Goal: Communication & Community: Connect with others

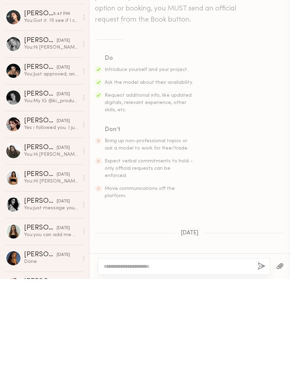
scroll to position [369, 0]
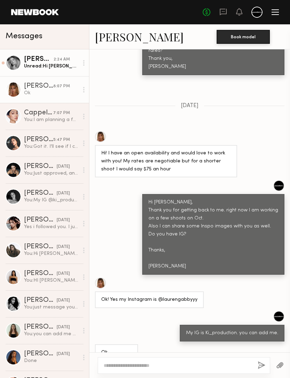
click at [25, 69] on div "Unread: Hi Maggie, No worries at all. I am available in October, the only days …" at bounding box center [51, 66] width 55 height 7
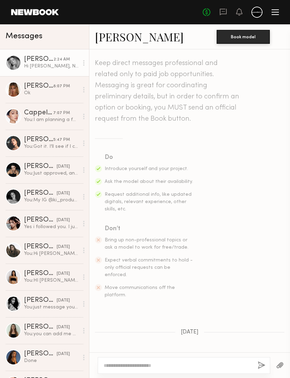
click at [124, 36] on link "[PERSON_NAME]" at bounding box center [139, 36] width 89 height 15
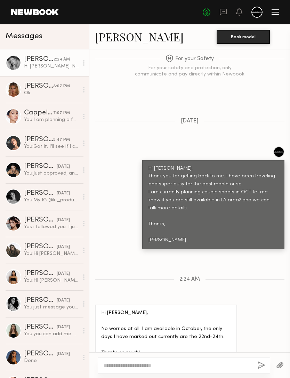
scroll to position [458, 0]
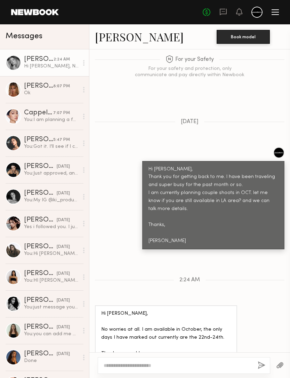
click at [212, 362] on textarea at bounding box center [178, 365] width 149 height 7
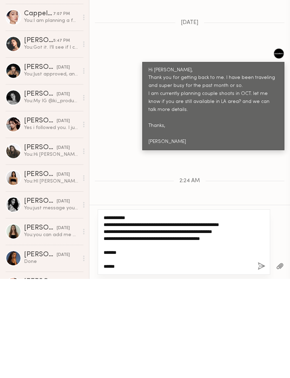
type textarea "**********"
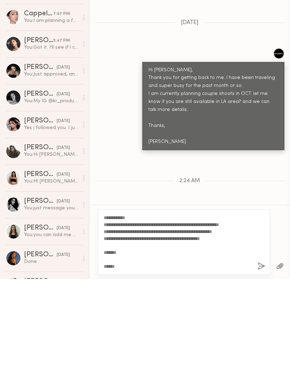
click at [261, 362] on button "button" at bounding box center [262, 366] width 8 height 9
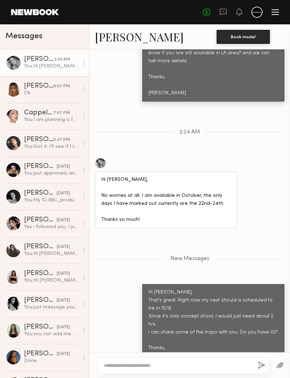
scroll to position [606, 0]
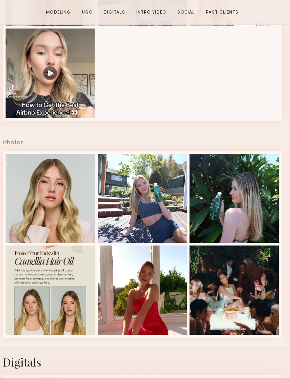
scroll to position [888, 3]
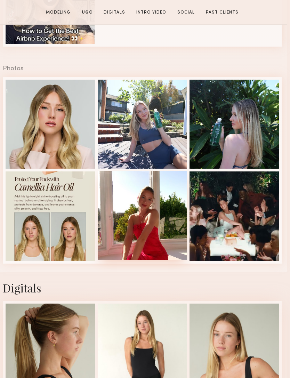
click at [134, 252] on div at bounding box center [142, 215] width 89 height 89
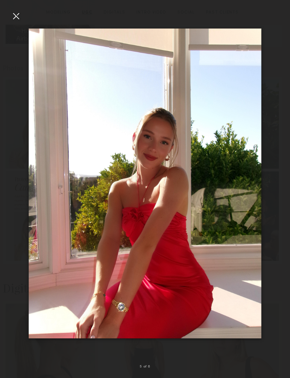
click at [18, 15] on div at bounding box center [15, 15] width 11 height 11
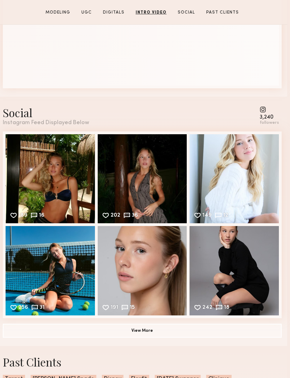
scroll to position [1498, 3]
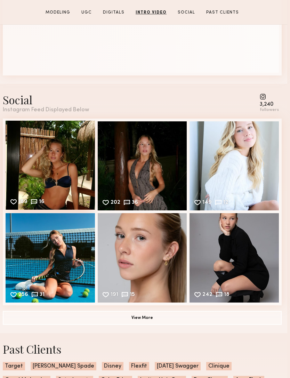
click at [47, 190] on div "189 16 Likes & comments displayed to show model’s engagement" at bounding box center [50, 165] width 89 height 89
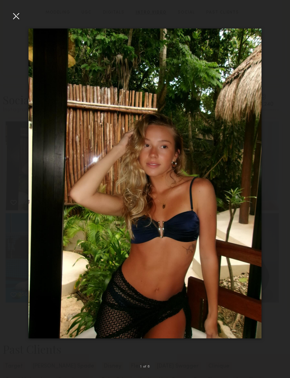
click at [15, 15] on div at bounding box center [15, 15] width 11 height 11
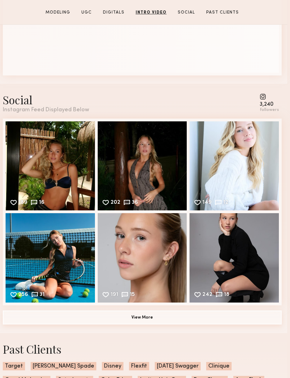
click at [70, 323] on button "View More" at bounding box center [142, 318] width 279 height 14
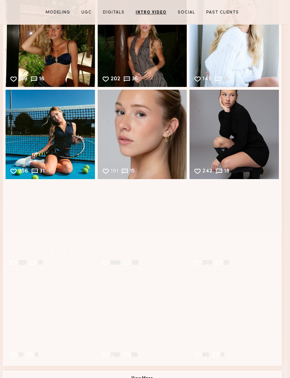
scroll to position [1686, 3]
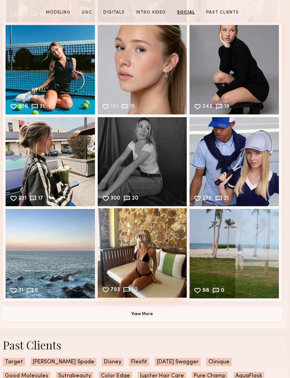
click at [129, 271] on div "793 30 Likes & comments displayed to show model’s engagement" at bounding box center [142, 252] width 89 height 89
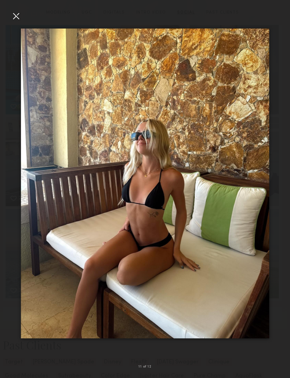
click at [12, 17] on div at bounding box center [15, 15] width 11 height 11
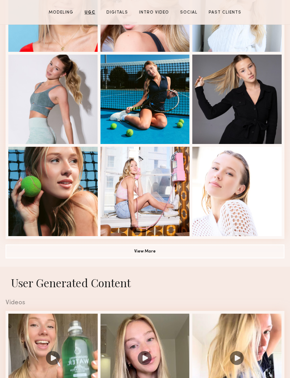
scroll to position [342, 0]
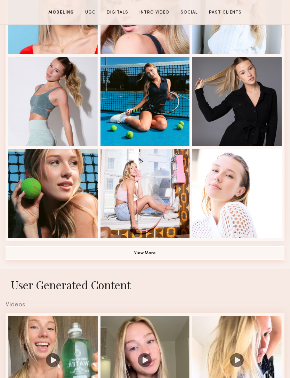
click at [64, 255] on button "View More" at bounding box center [145, 253] width 279 height 14
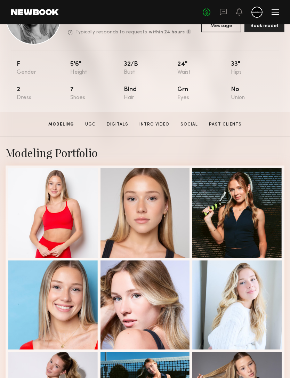
scroll to position [0, 0]
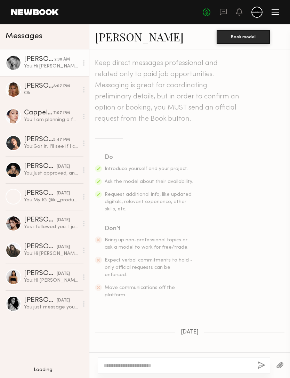
scroll to position [553, 0]
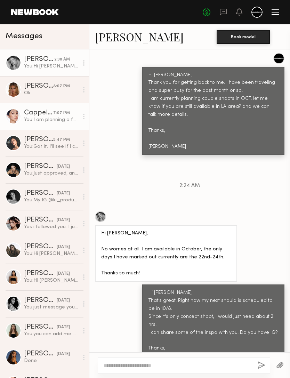
click at [39, 118] on div "You: I am planning a few more shoots in Oct. I can share some inspo with you. D…" at bounding box center [51, 120] width 55 height 7
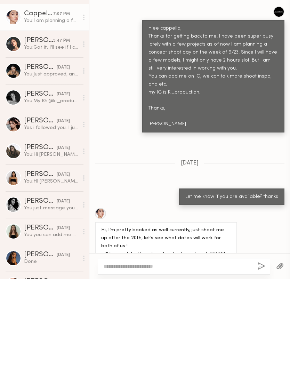
scroll to position [694, 0]
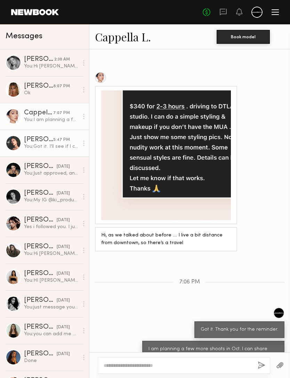
click at [35, 144] on div "You: Got it. I’ll see if I can schedule shoot on that day. Here is my IG ki_pro…" at bounding box center [51, 146] width 55 height 7
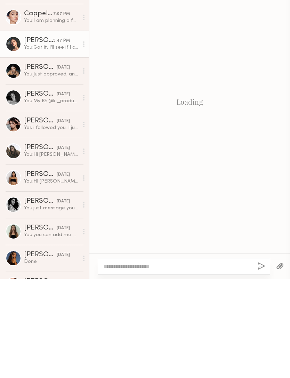
scroll to position [516, 0]
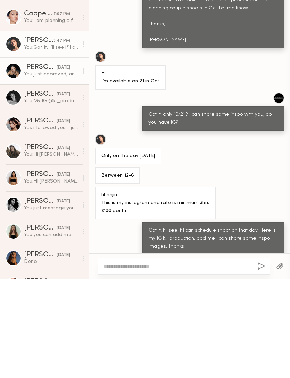
click at [36, 170] on div "You: Just approved, and messaged" at bounding box center [51, 173] width 55 height 7
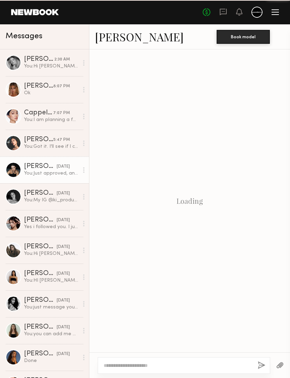
scroll to position [572, 0]
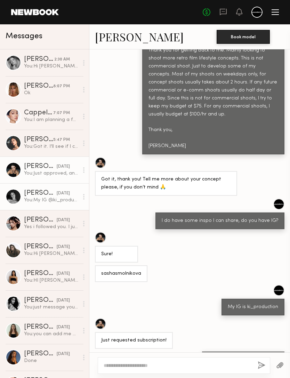
click at [31, 199] on div "You: My IG @ki_production" at bounding box center [51, 200] width 55 height 7
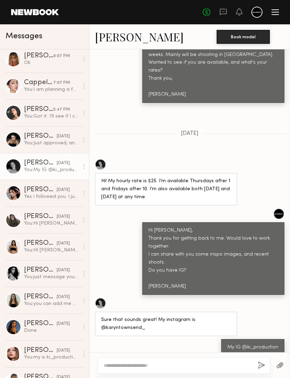
scroll to position [61, 0]
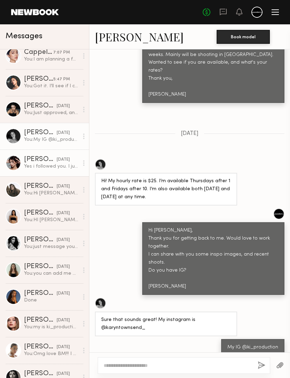
click at [23, 156] on link "[PERSON_NAME] [DATE] Yes i followed you. I just want to understand what the sho…" at bounding box center [44, 163] width 89 height 27
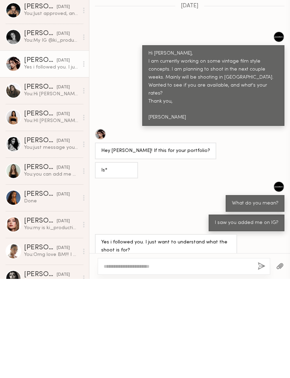
scroll to position [227, 0]
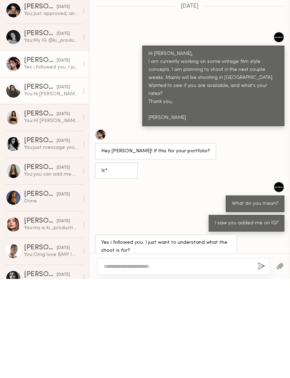
click at [39, 183] on div "[PERSON_NAME]" at bounding box center [40, 186] width 33 height 7
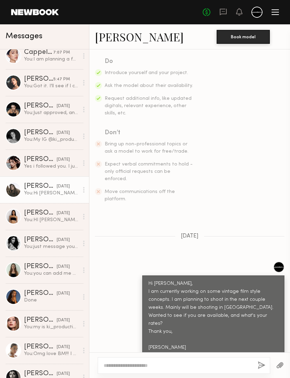
scroll to position [96, 0]
click at [126, 41] on link "[PERSON_NAME]" at bounding box center [139, 36] width 89 height 15
